Goal: Check status: Check status

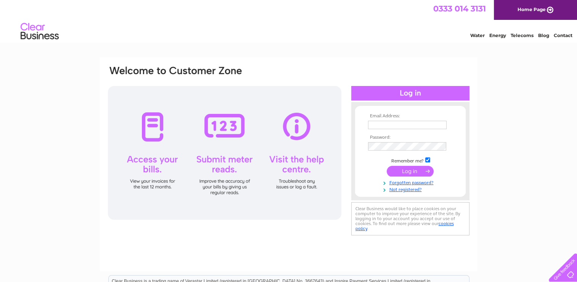
click at [379, 124] on input "text" at bounding box center [407, 125] width 79 height 8
type input "[EMAIL_ADDRESS][DOMAIN_NAME]"
click at [399, 169] on input "submit" at bounding box center [410, 171] width 47 height 11
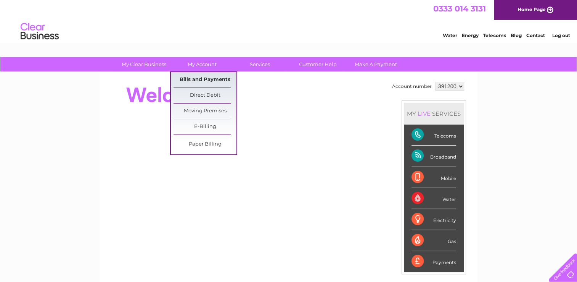
click at [195, 78] on link "Bills and Payments" at bounding box center [205, 79] width 63 height 15
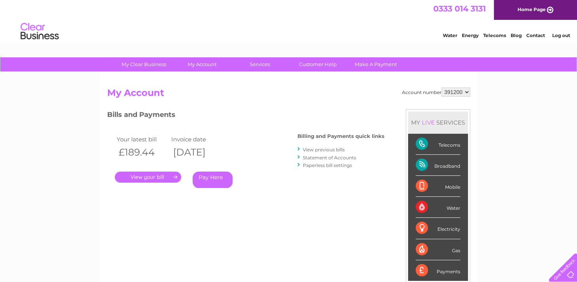
click at [147, 176] on link "." at bounding box center [148, 176] width 66 height 11
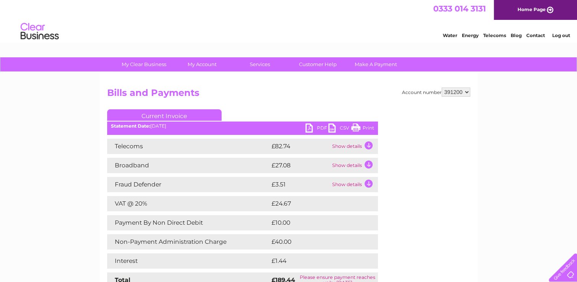
click at [559, 36] on link "Log out" at bounding box center [561, 35] width 18 height 6
